Goal: Navigation & Orientation: Find specific page/section

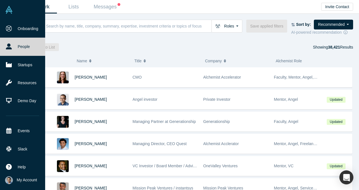
click at [21, 182] on span "My Account" at bounding box center [27, 180] width 20 height 6
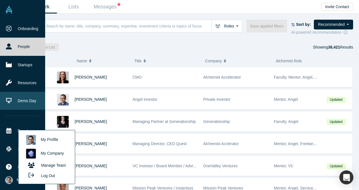
click at [27, 104] on link "Demo Day" at bounding box center [22, 101] width 45 height 18
